Goal: Task Accomplishment & Management: Use online tool/utility

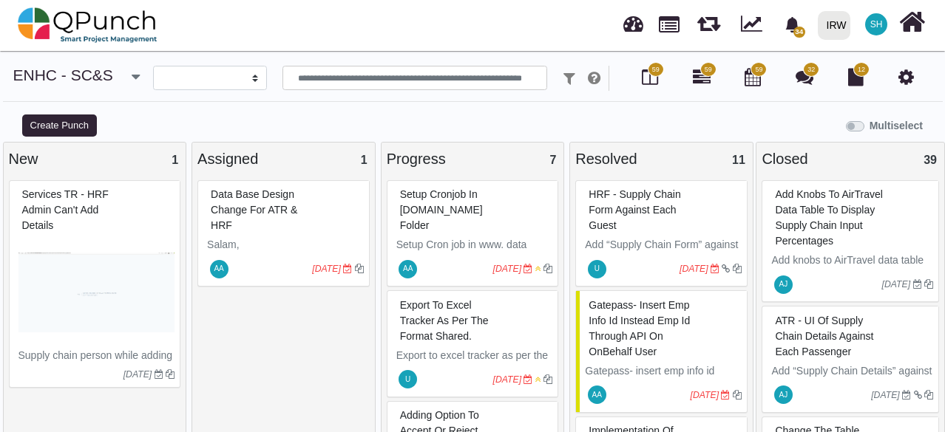
select select
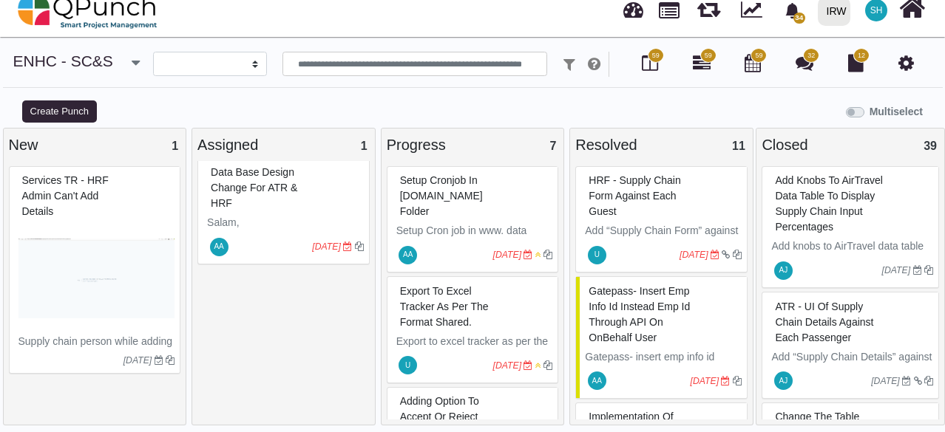
scroll to position [10, 0]
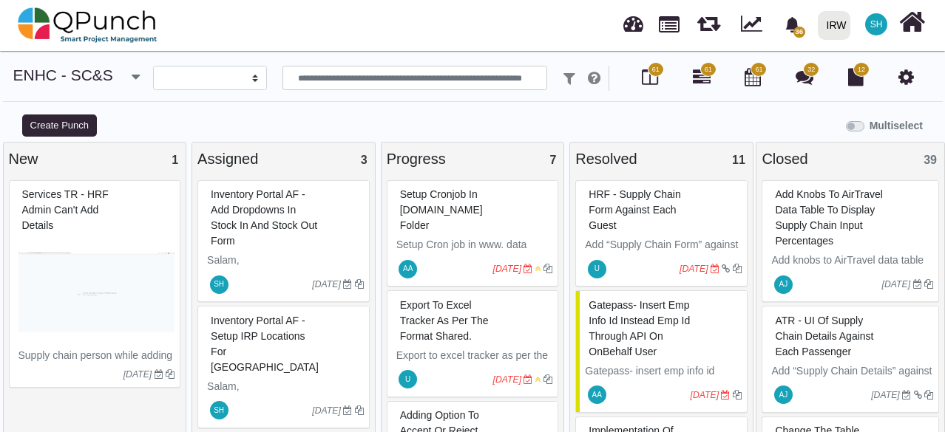
select select
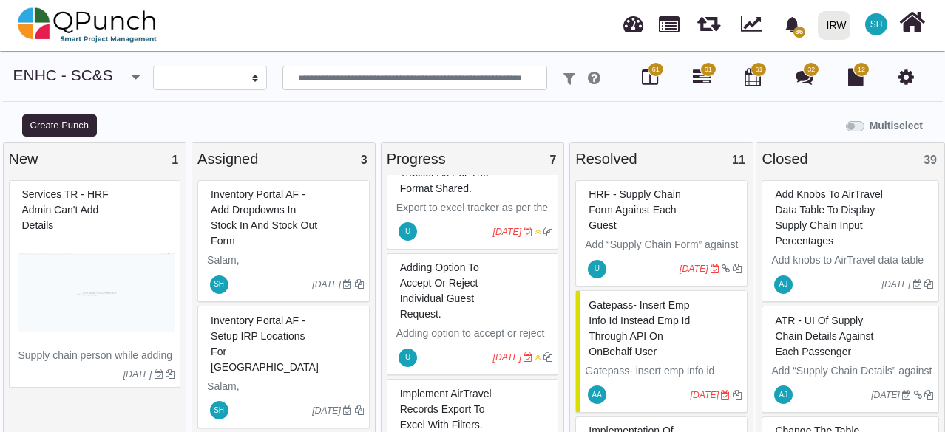
click at [254, 328] on span "Inventory portal AF - Setup IRP Locations for [GEOGRAPHIC_DATA]" at bounding box center [265, 344] width 108 height 58
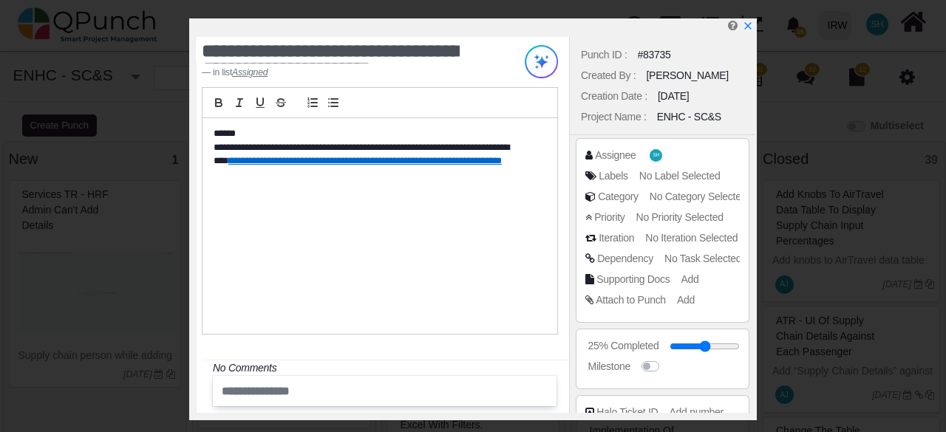
click at [319, 158] on link "**********" at bounding box center [364, 161] width 273 height 10
click at [336, 200] on link "https://islamicrelief-my.sharepoint.com.mcas.ms/personal/nabiha_batool_irp_org_…" at bounding box center [323, 201] width 98 height 19
click at [371, 197] on link "https://islamicrelief-my.sharepoint.com.mcas.ms/personal/nabiha_batool_irp_org_…" at bounding box center [323, 201] width 98 height 19
